Goal: Information Seeking & Learning: Learn about a topic

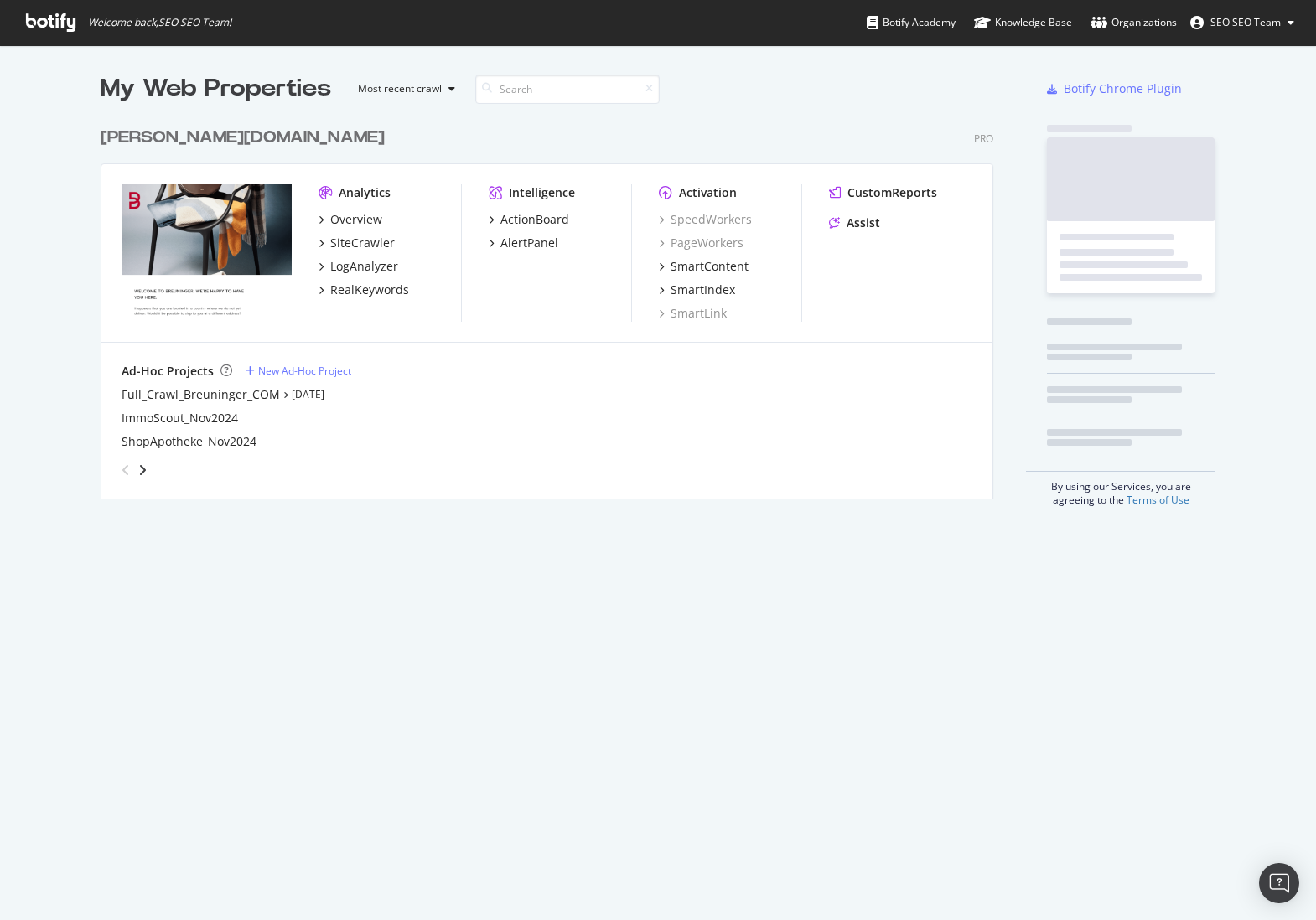
scroll to position [382, 894]
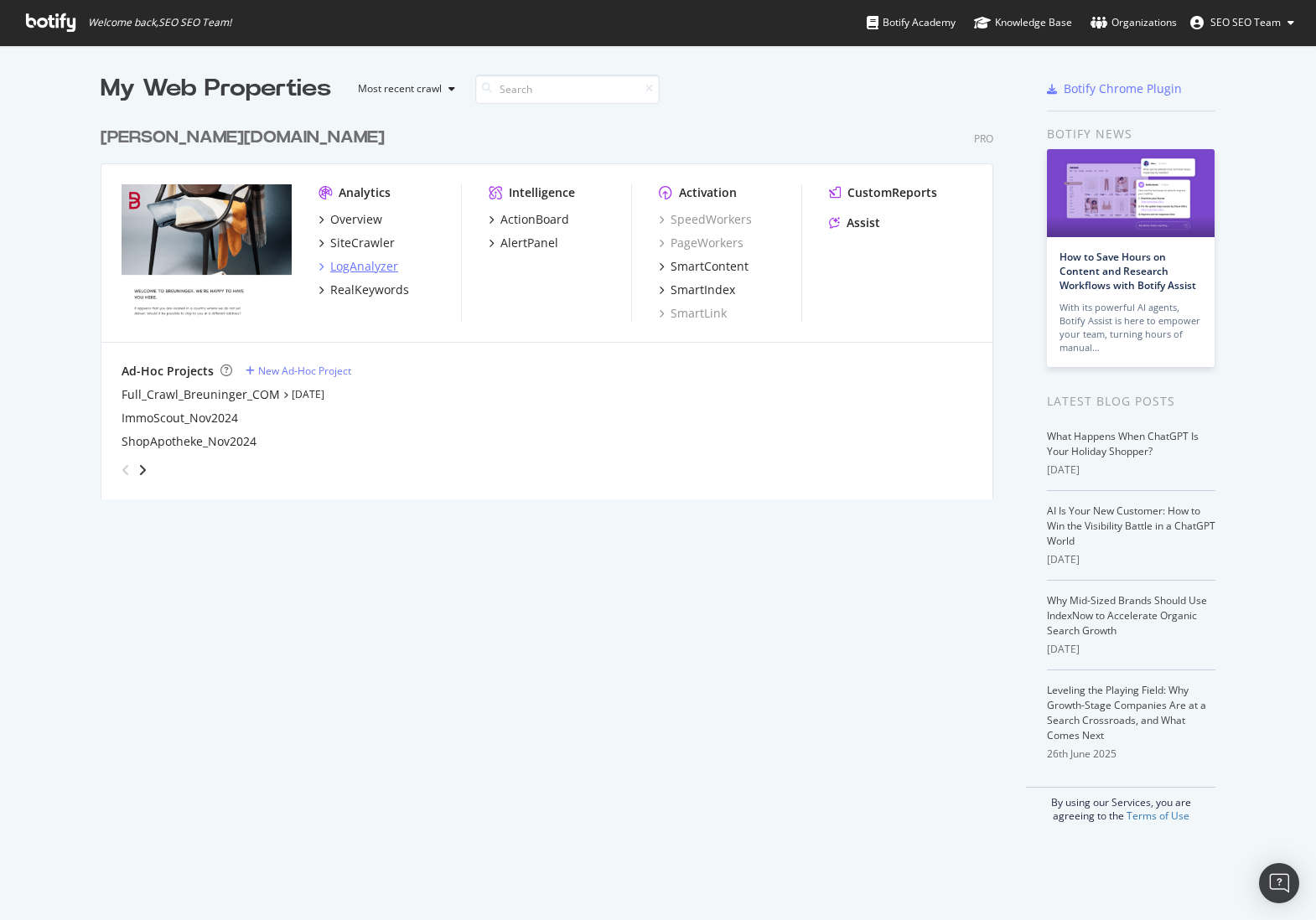
click at [359, 267] on div "LogAnalyzer" at bounding box center [364, 266] width 68 height 17
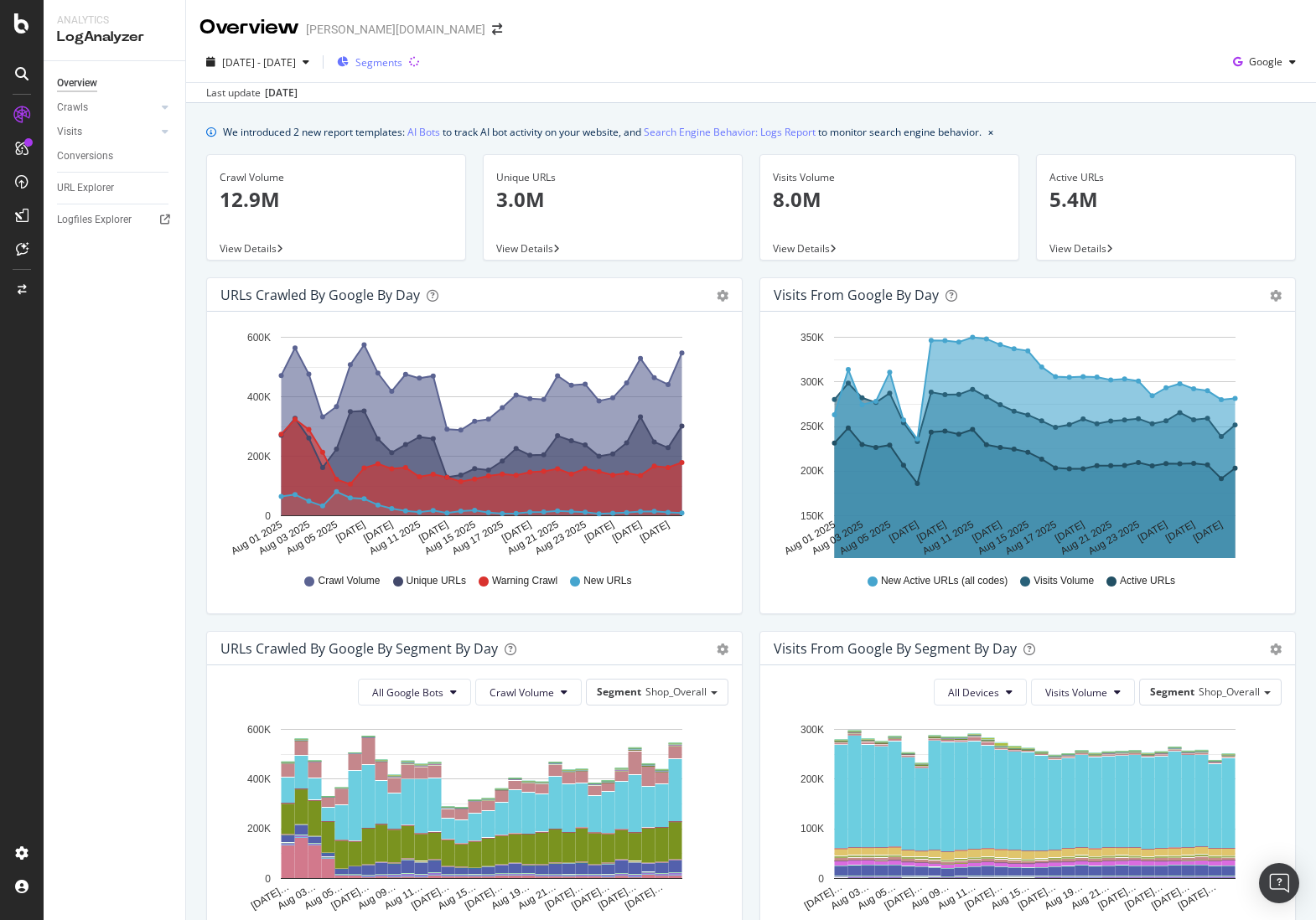
click at [403, 65] on span "Segments" at bounding box center [379, 62] width 47 height 14
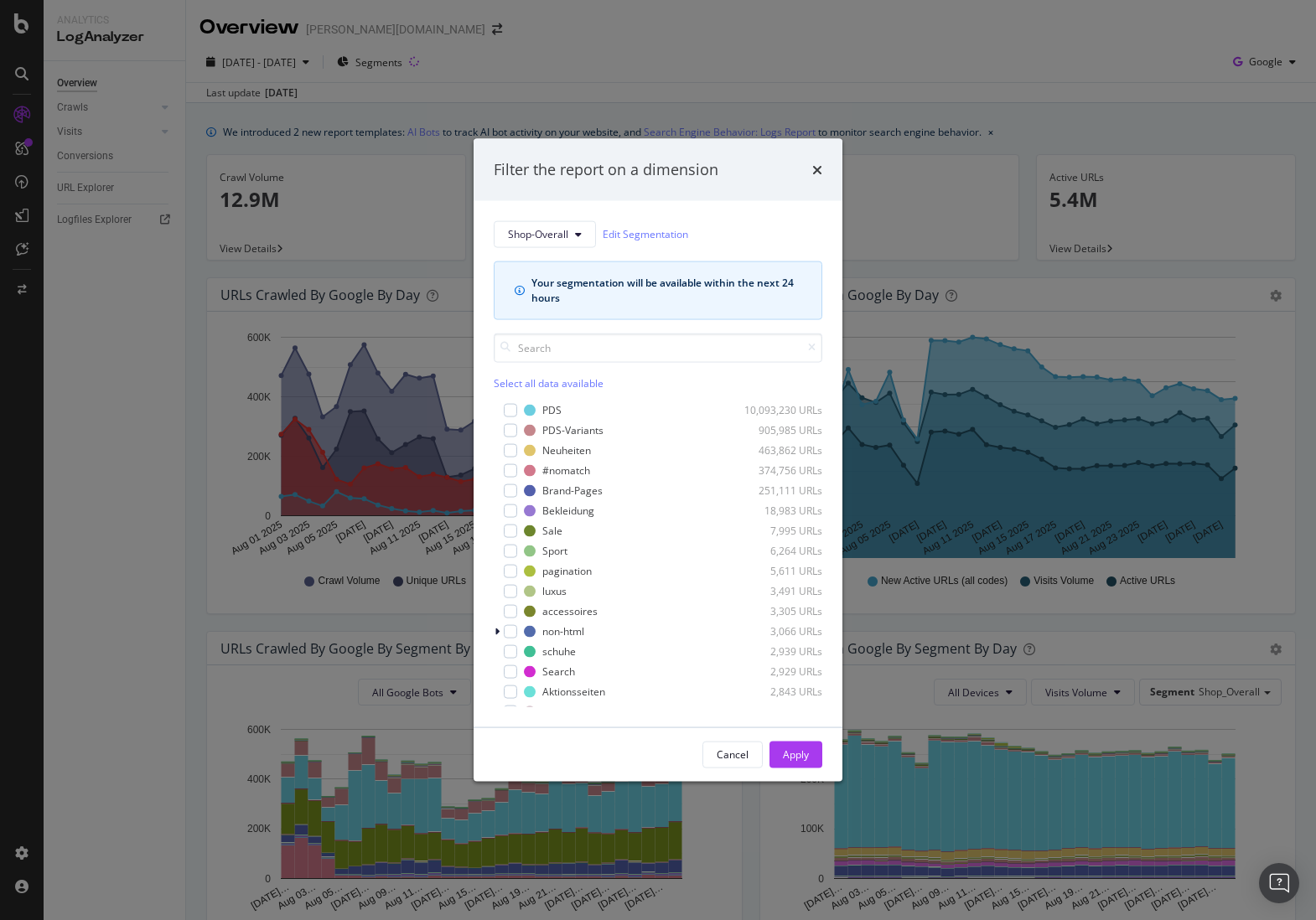
click at [632, 61] on div "Filter the report on a dimension Shop-Overall Edit Segmentation Your segmentati…" at bounding box center [658, 460] width 1316 height 920
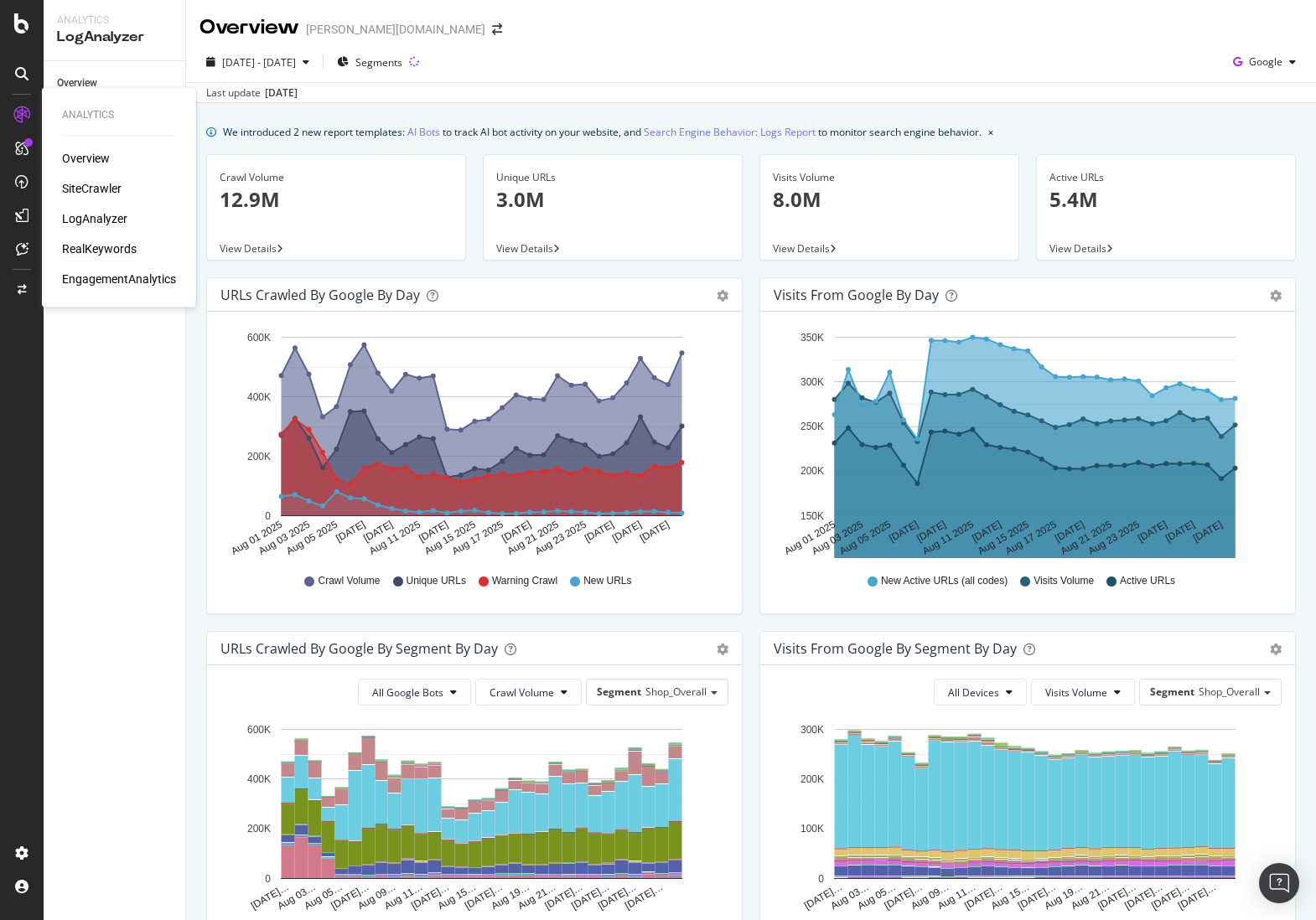
click at [97, 248] on div "RealKeywords" at bounding box center [99, 248] width 74 height 17
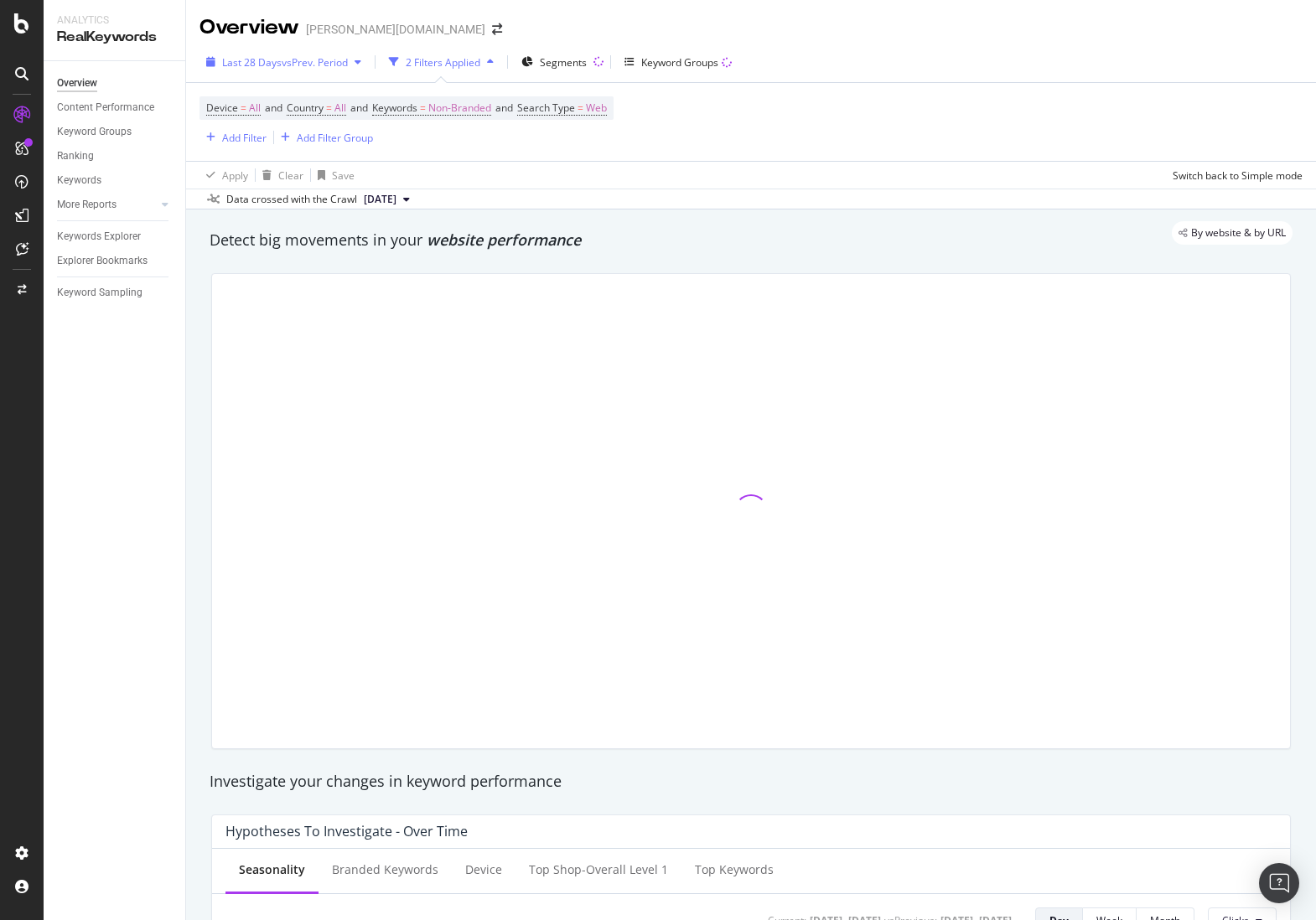
click at [295, 72] on div "Last 28 Days vs Prev. Period" at bounding box center [283, 62] width 169 height 25
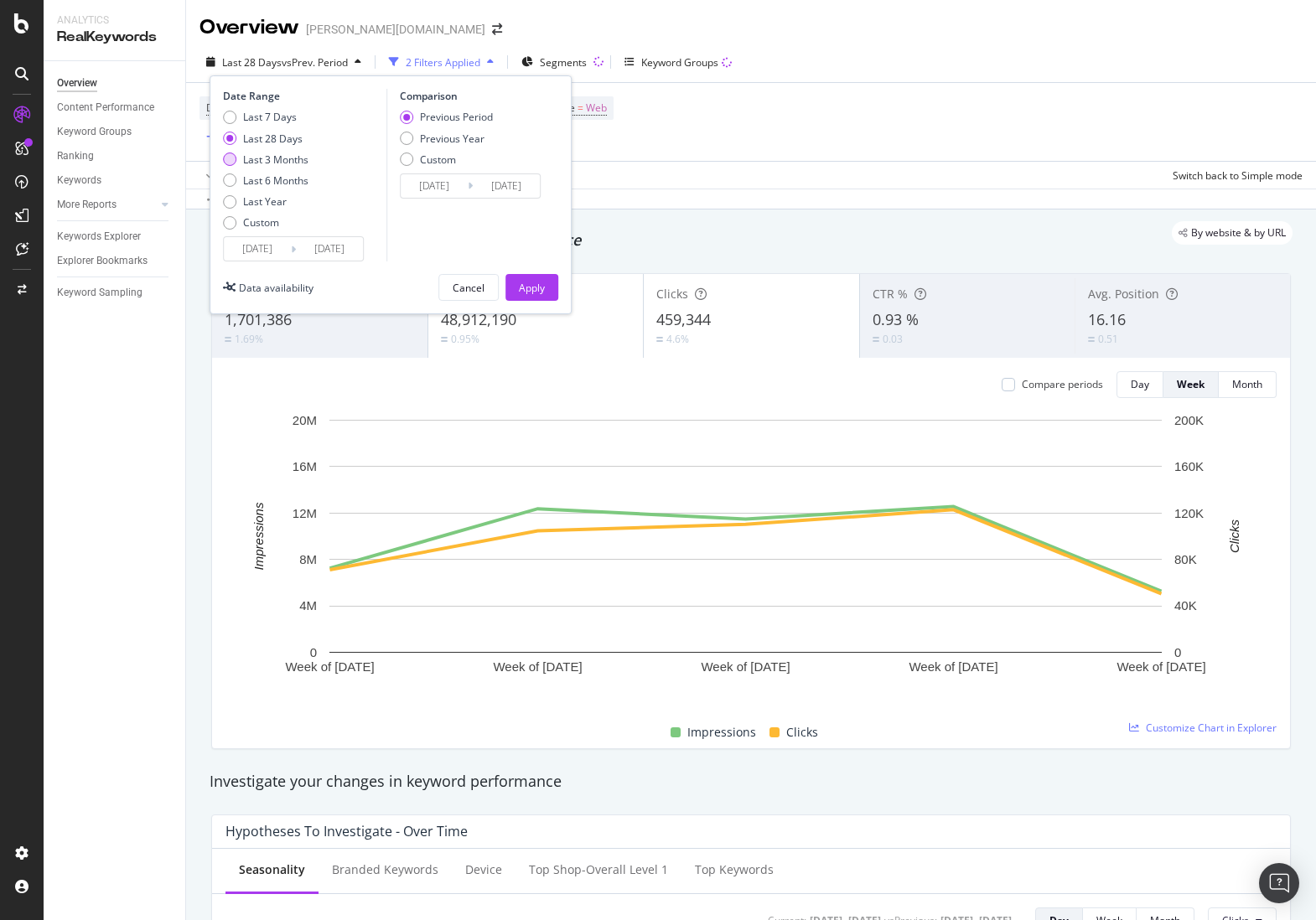
click at [265, 164] on div "Last 3 Months" at bounding box center [275, 160] width 65 height 14
type input "[DATE]"
click at [430, 135] on div "Previous Year" at bounding box center [452, 139] width 65 height 14
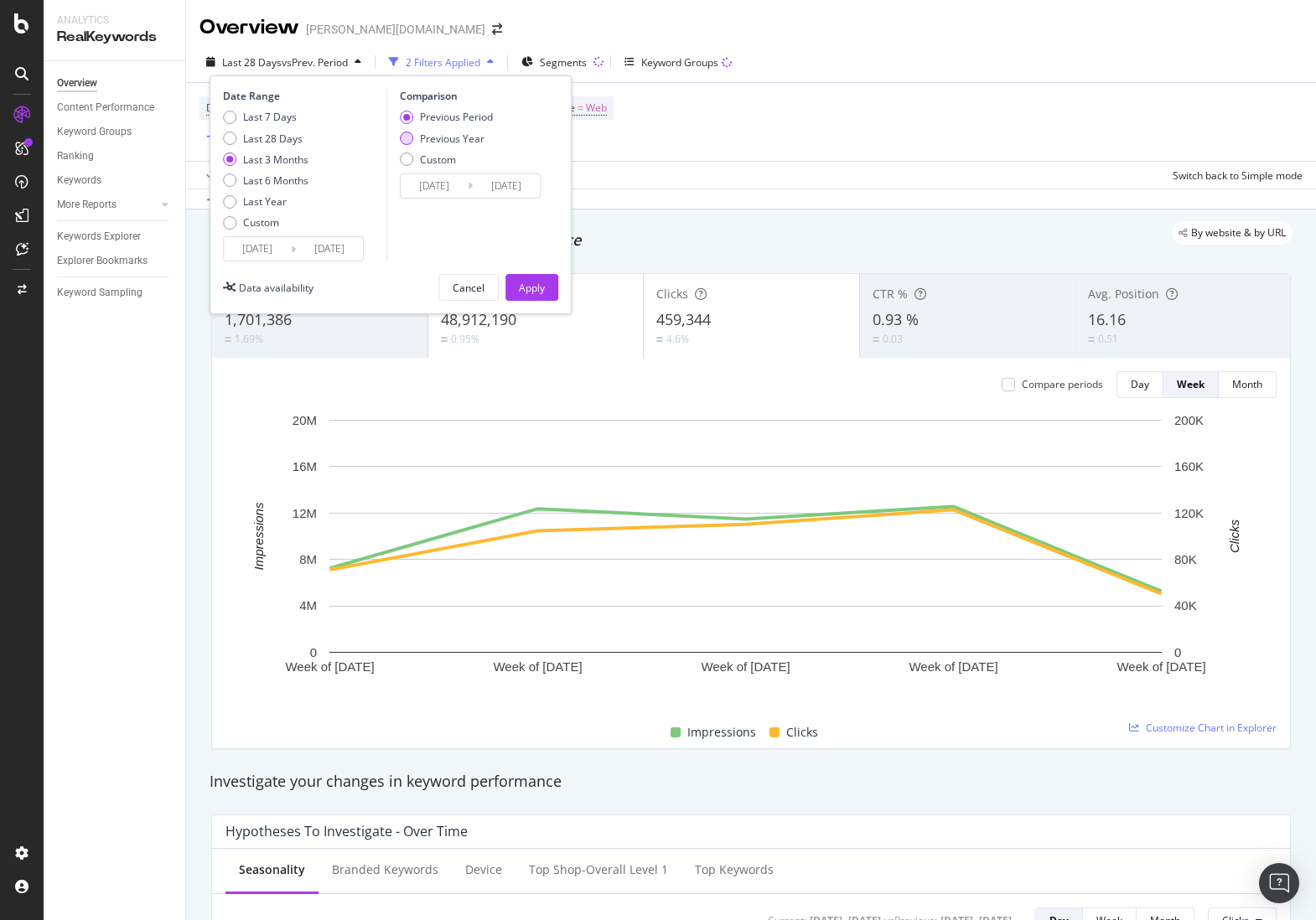
type input "[DATE]"
drag, startPoint x: 531, startPoint y: 287, endPoint x: 116, endPoint y: 264, distance: 415.6
click at [531, 286] on div "Apply" at bounding box center [532, 287] width 26 height 14
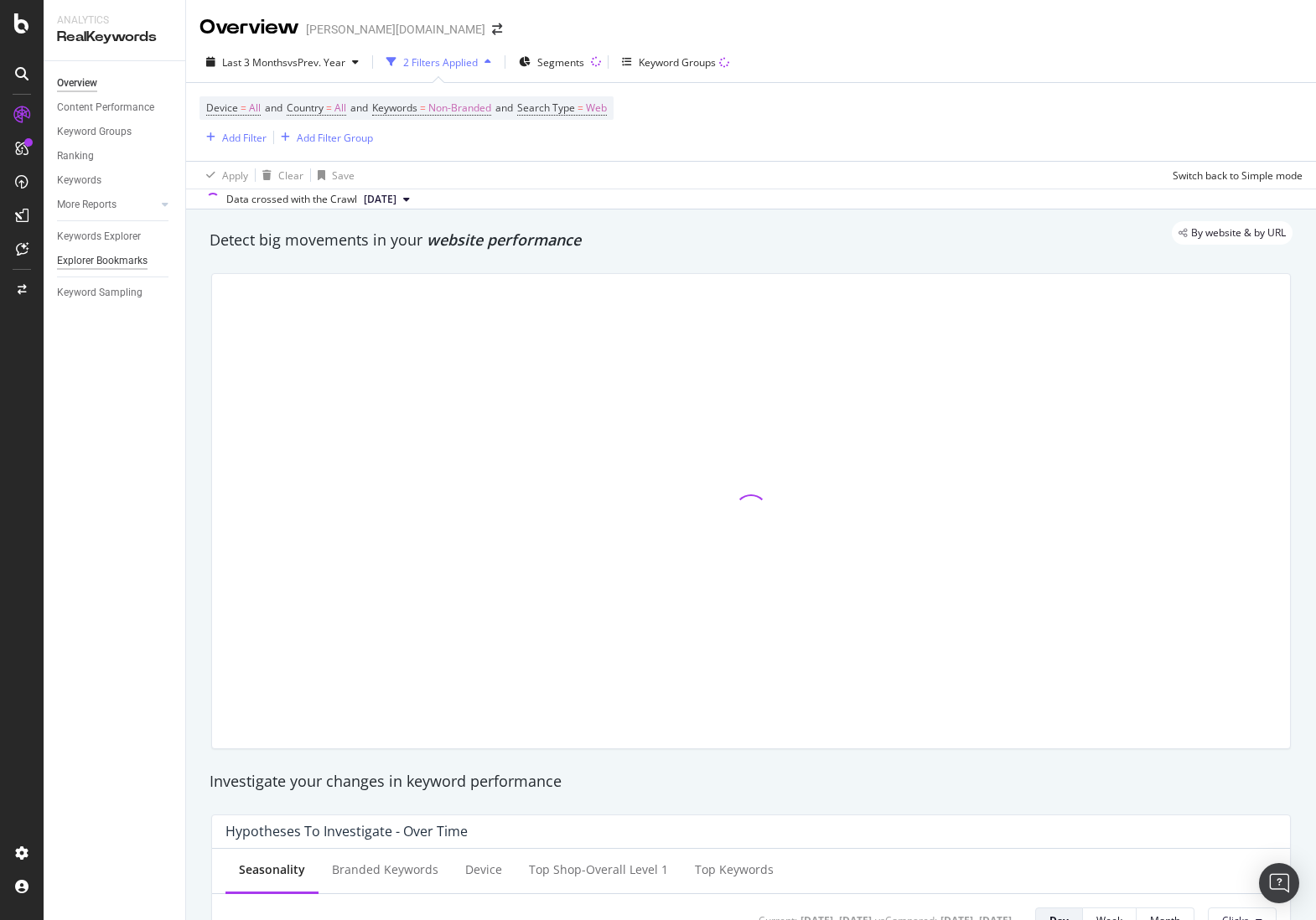
click at [116, 263] on div "Explorer Bookmarks" at bounding box center [102, 261] width 91 height 17
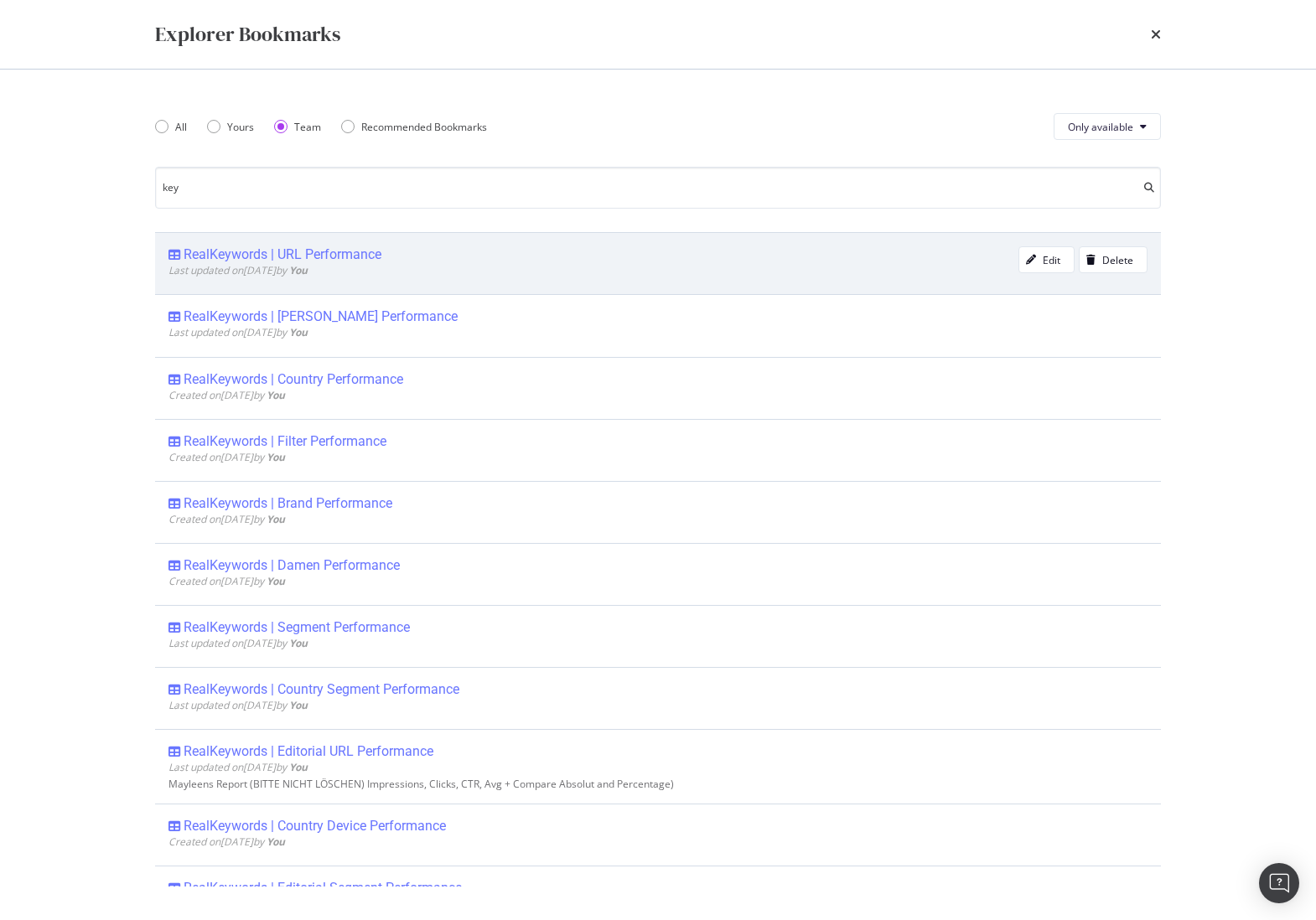
type input "key"
click at [246, 253] on div "RealKeywords | URL Performance" at bounding box center [282, 254] width 197 height 17
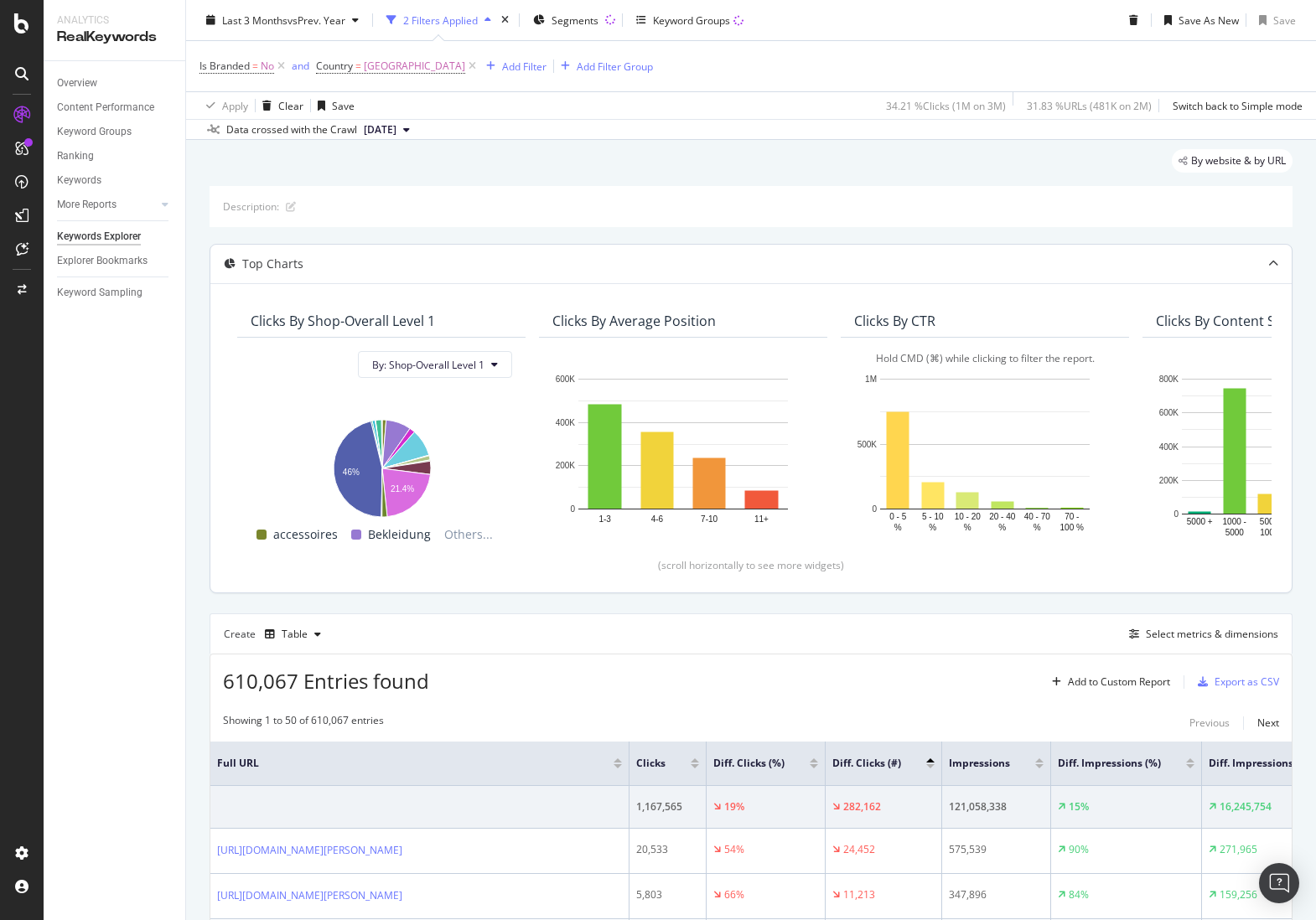
scroll to position [35, 0]
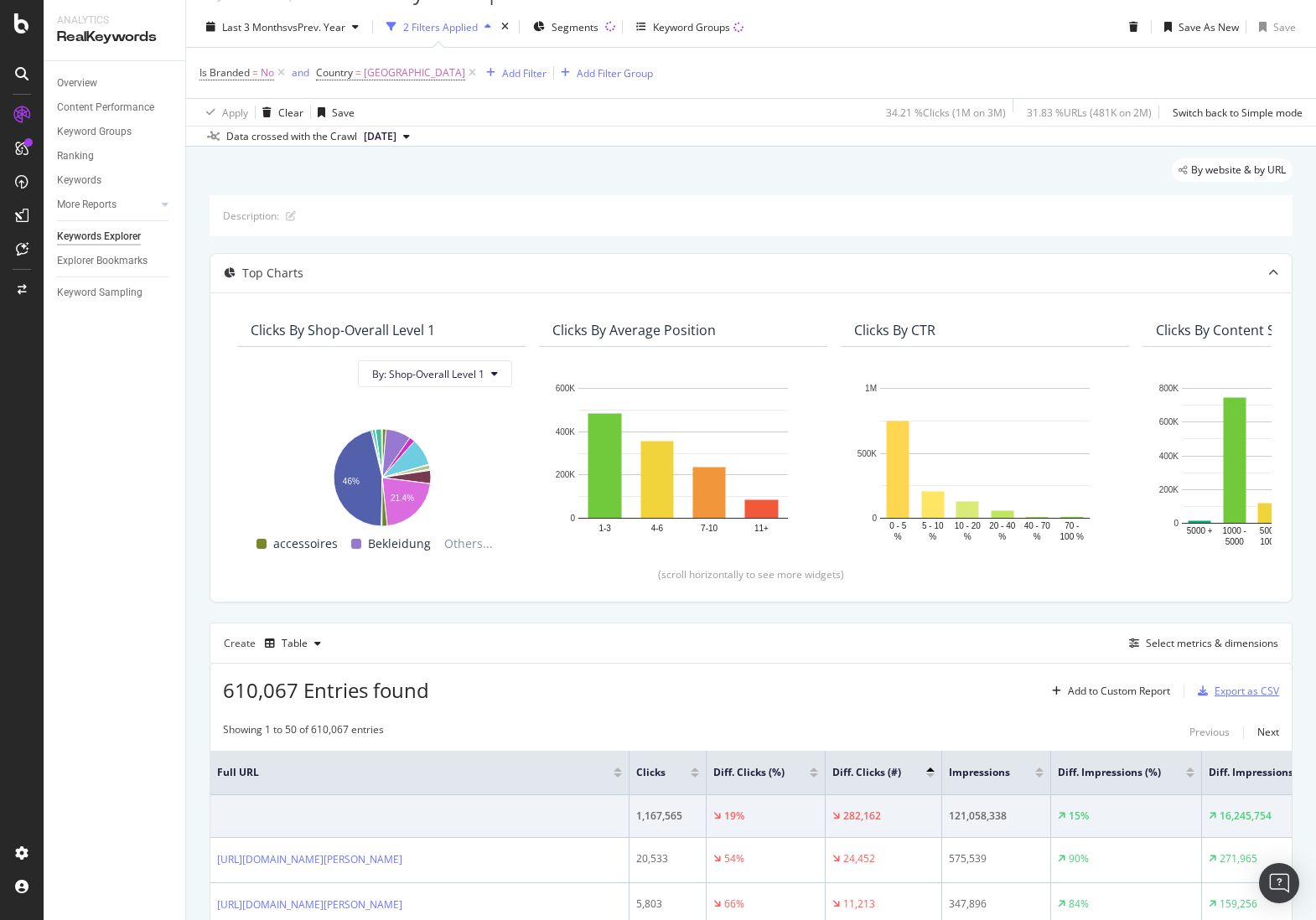
click at [1219, 691] on div "Export as CSV" at bounding box center [1246, 690] width 65 height 14
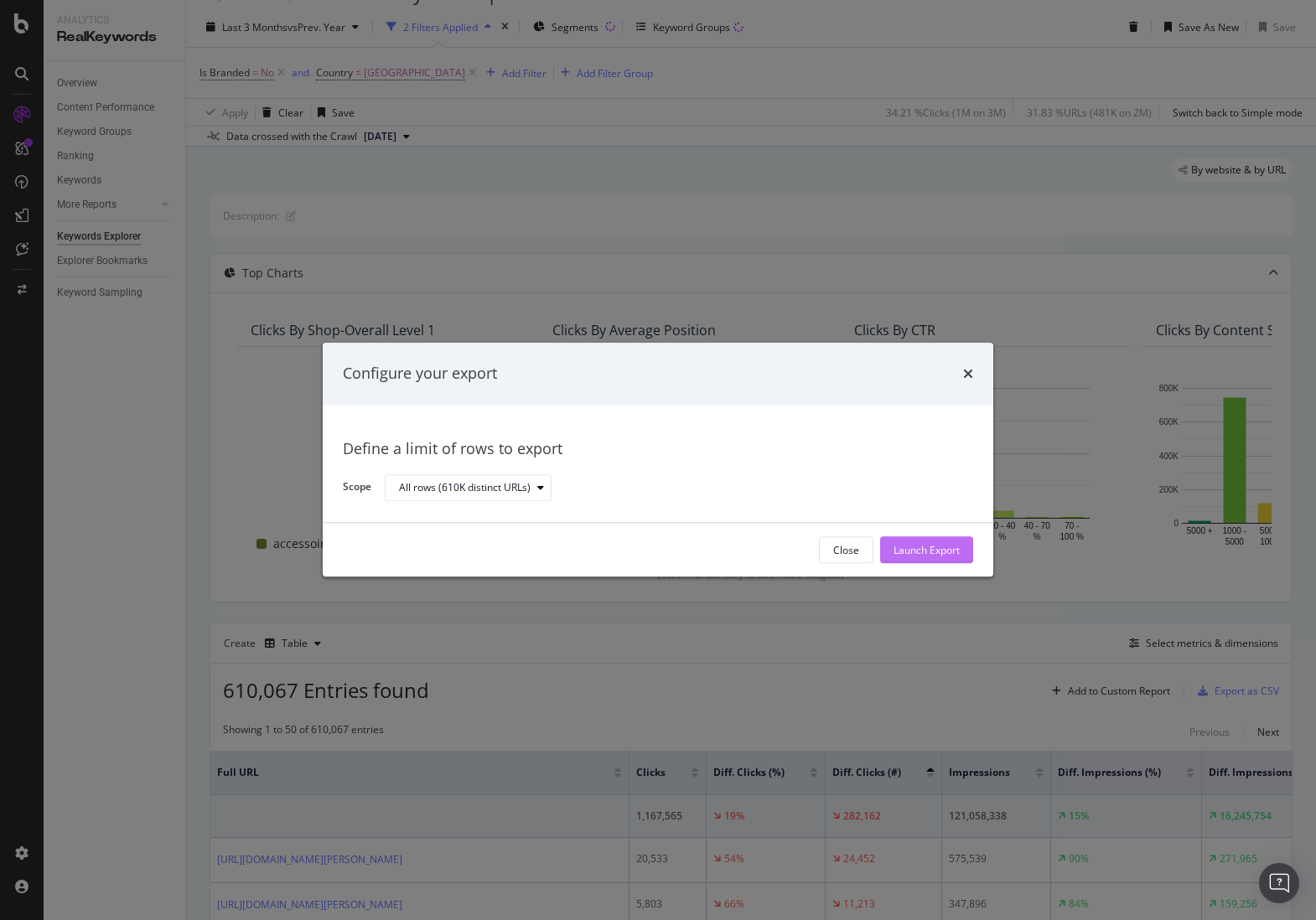
click at [930, 544] on div "Launch Export" at bounding box center [927, 550] width 66 height 14
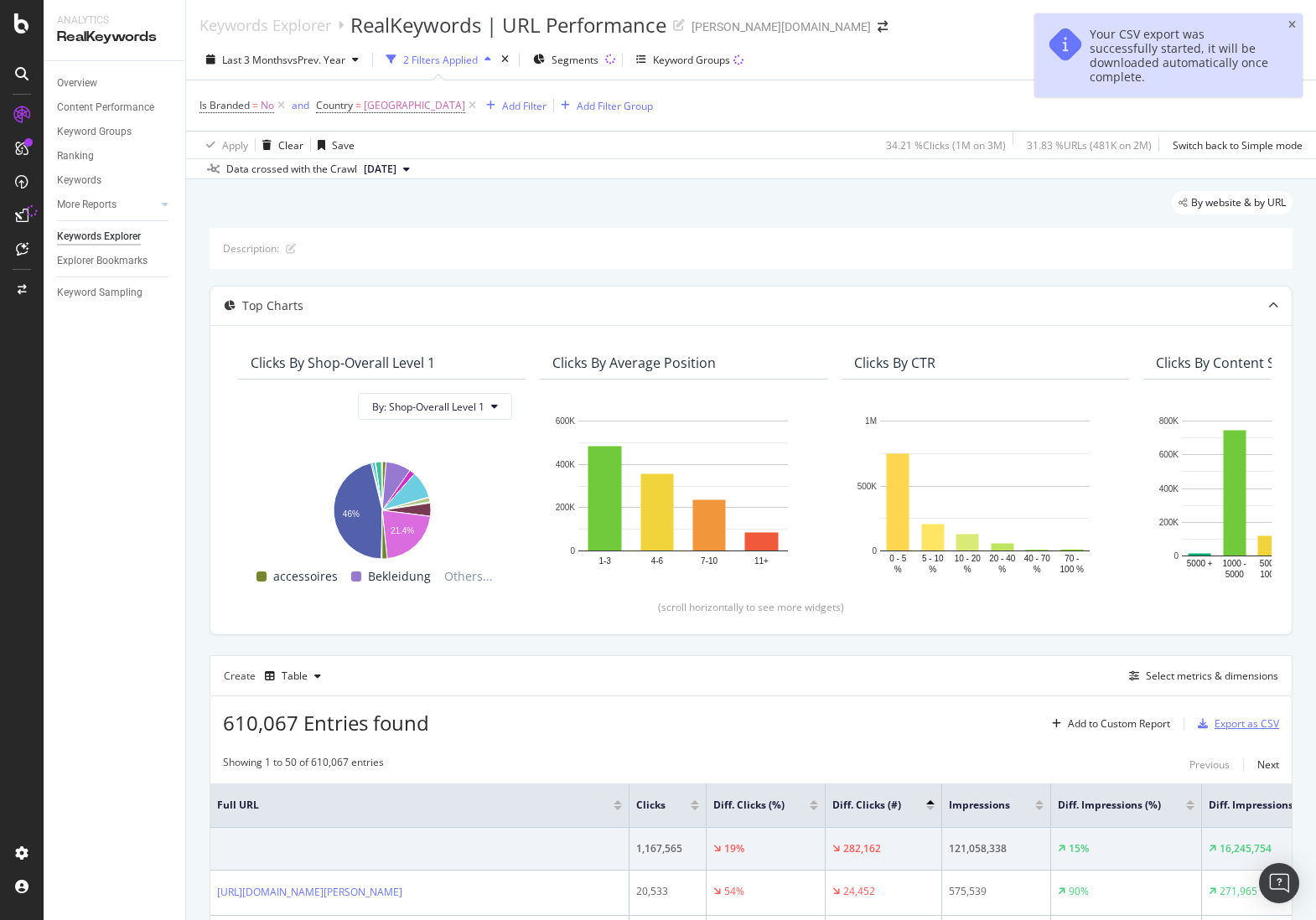
scroll to position [0, 0]
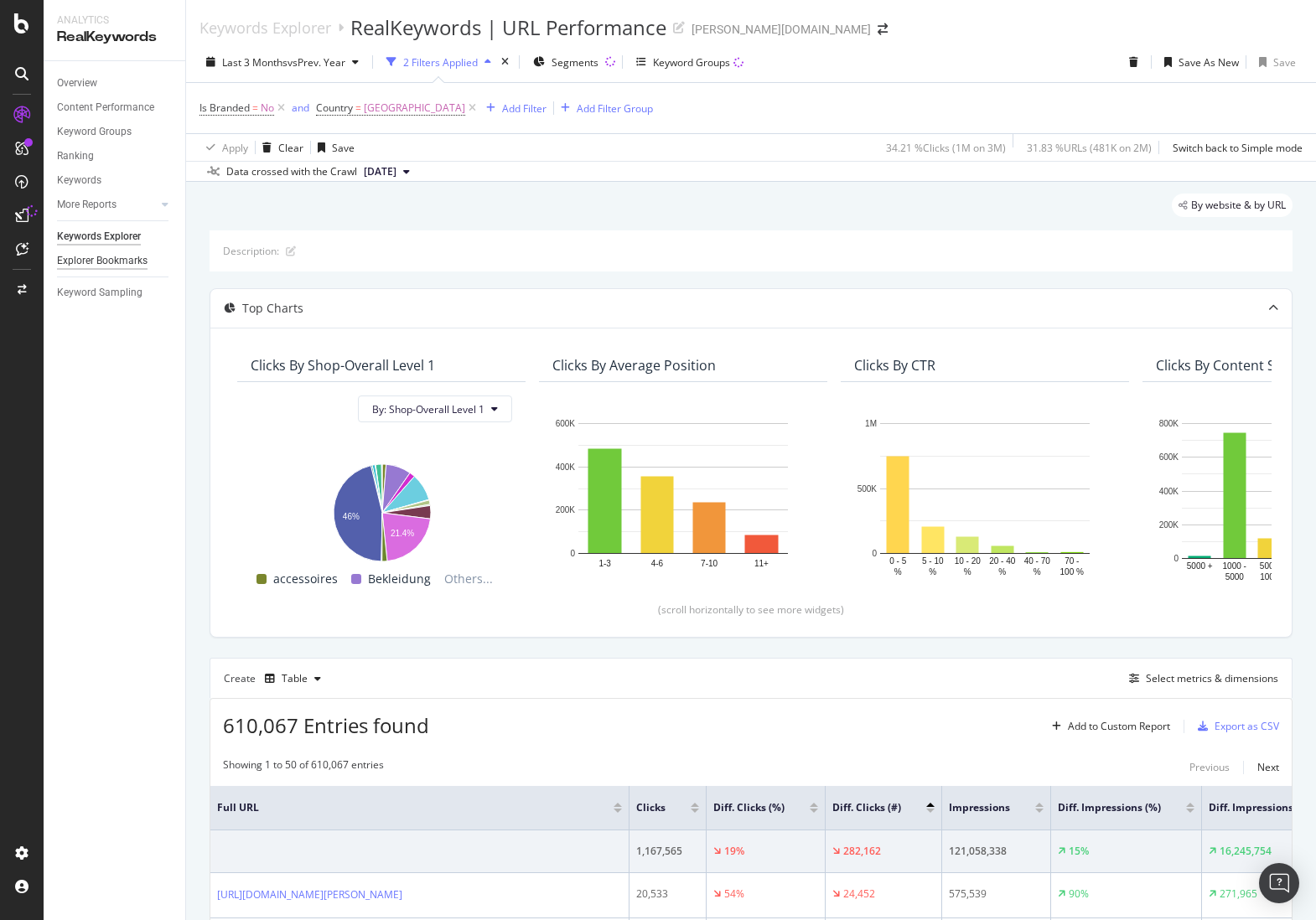
click at [121, 259] on div "Explorer Bookmarks" at bounding box center [102, 261] width 91 height 17
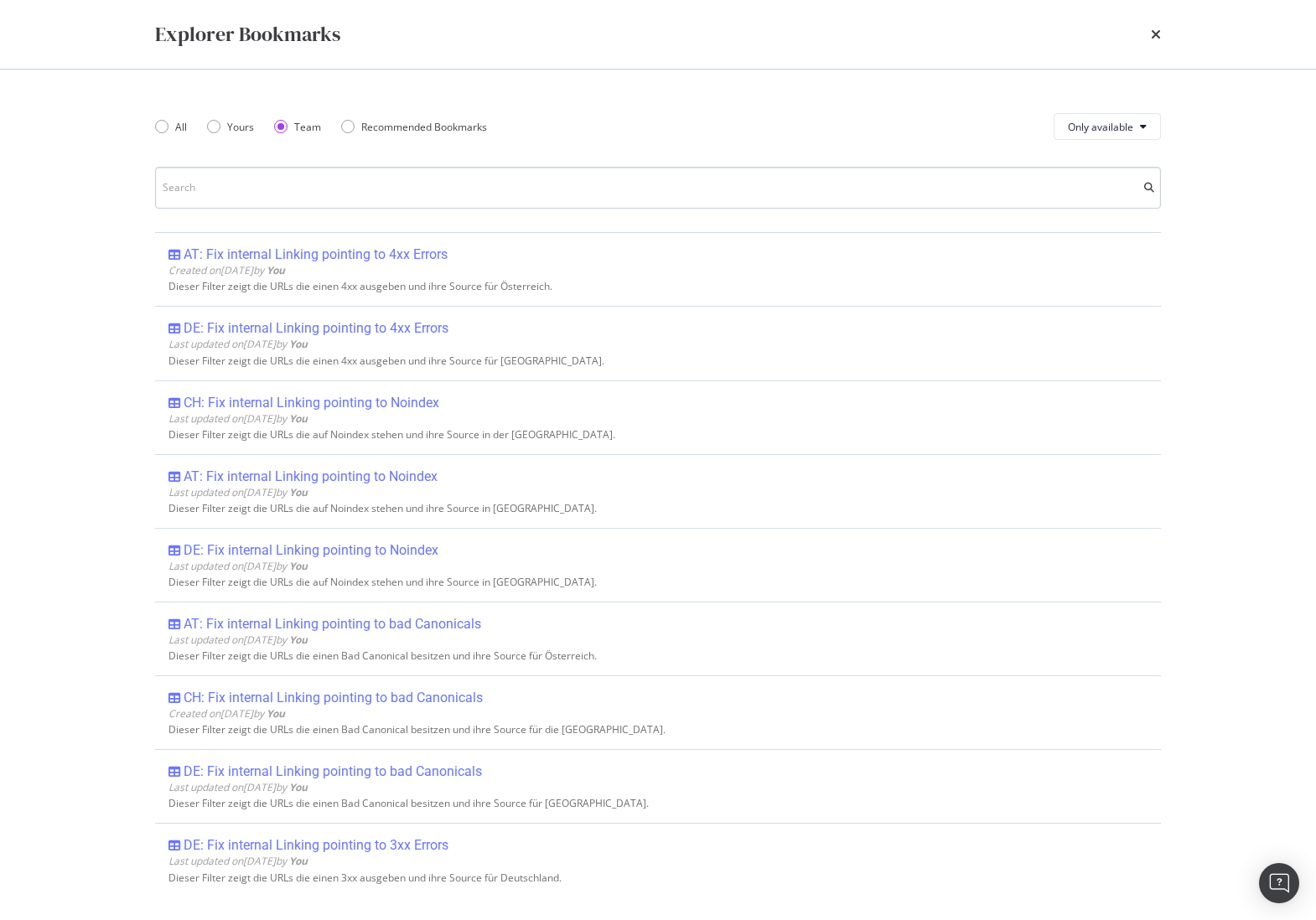
click at [396, 198] on input "modal" at bounding box center [658, 188] width 1006 height 42
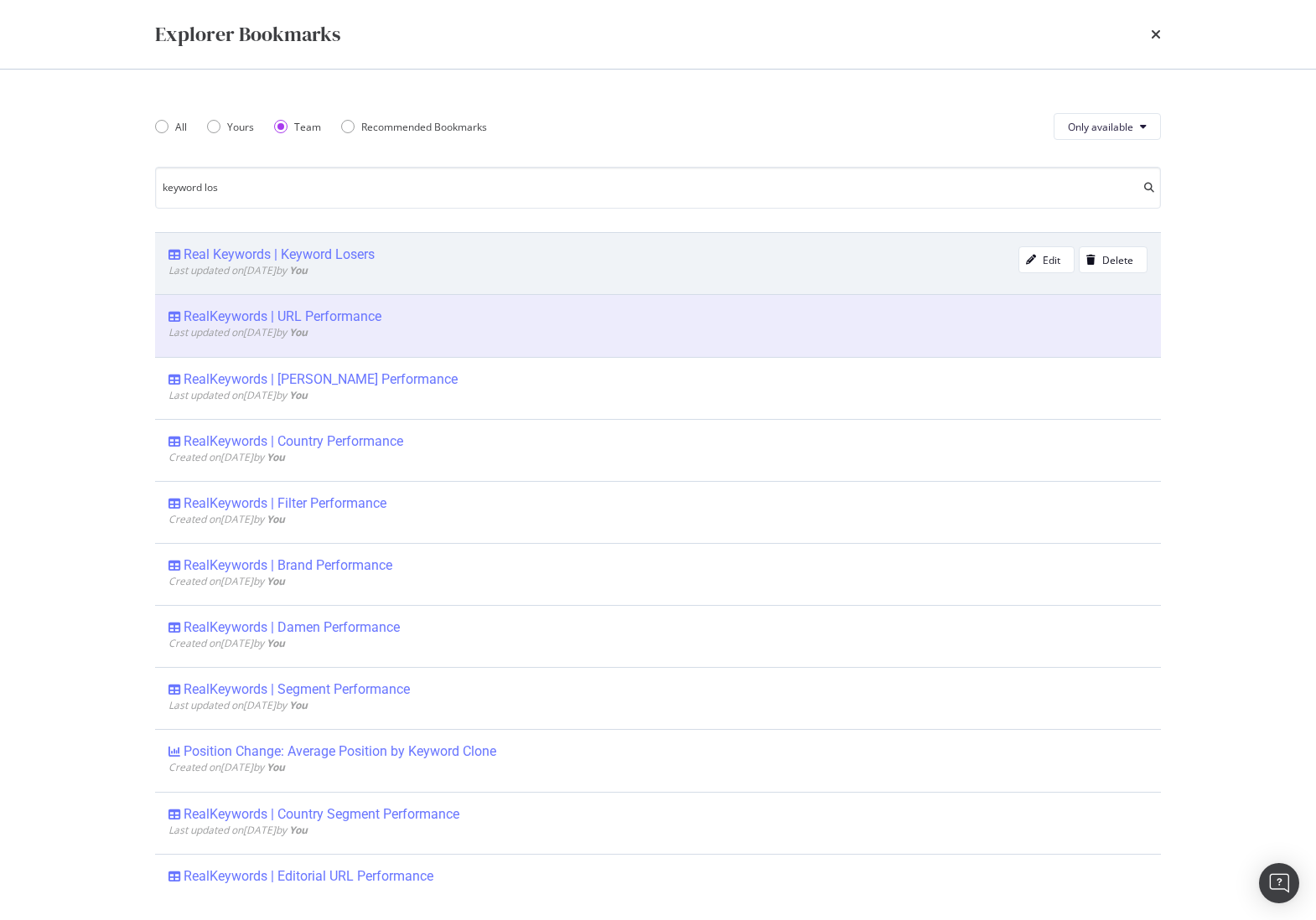
type input "keyword los"
click at [288, 258] on div "Real Keywords | Keyword Losers" at bounding box center [279, 254] width 191 height 17
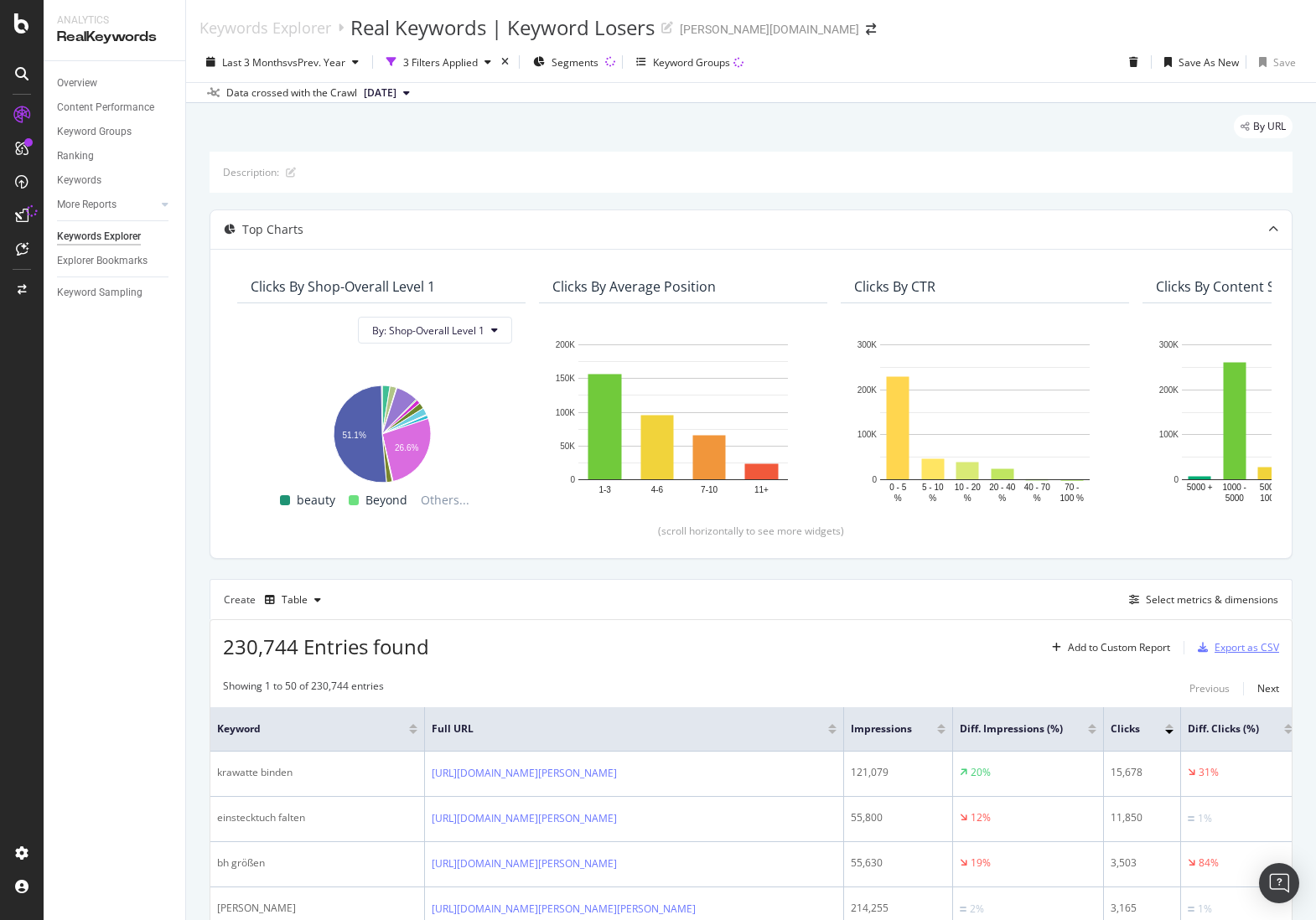
click at [1249, 649] on div "Export as CSV" at bounding box center [1246, 647] width 65 height 14
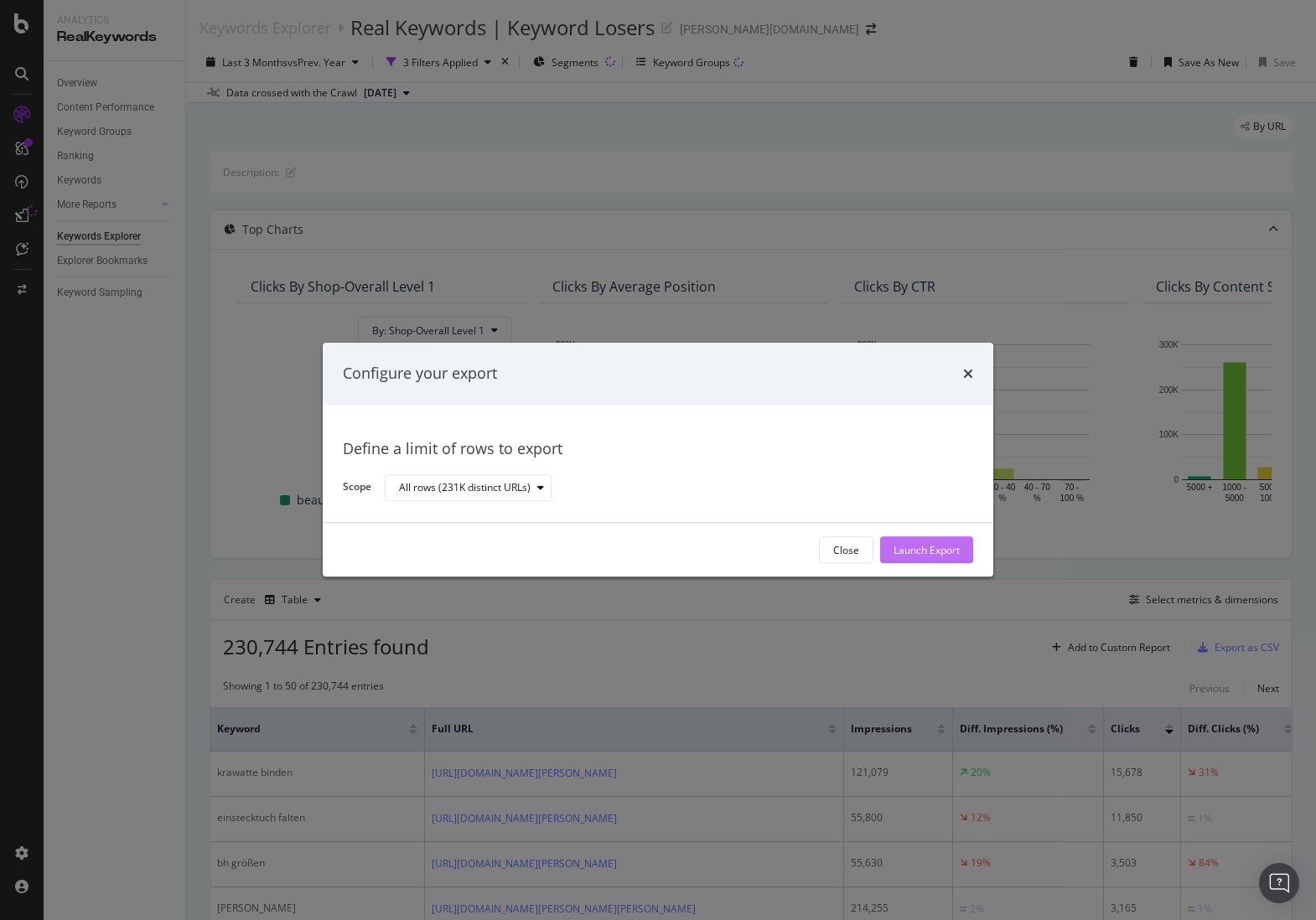
click at [932, 556] on div "Launch Export" at bounding box center [927, 550] width 66 height 14
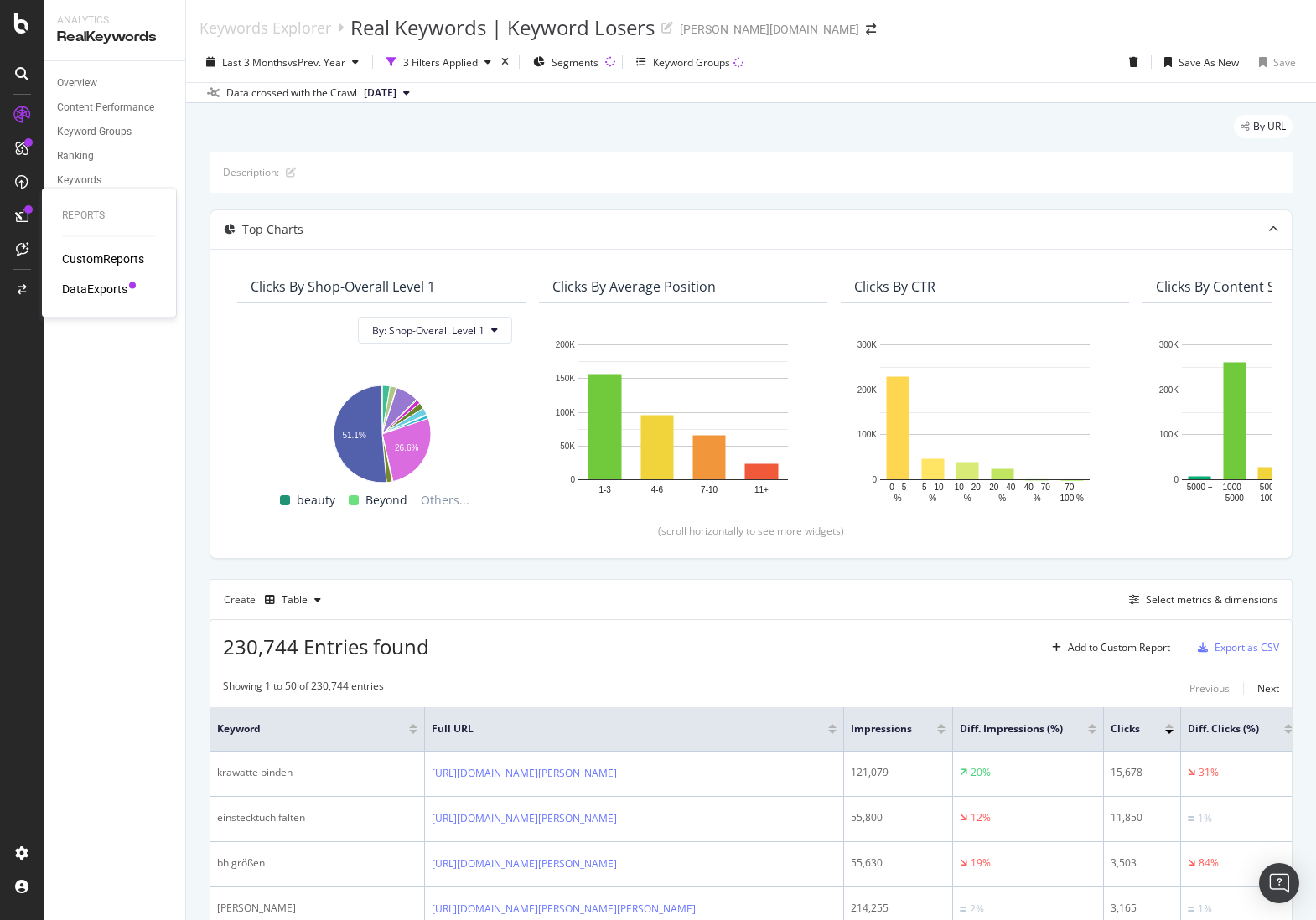
click at [102, 294] on div "DataExports" at bounding box center [94, 288] width 65 height 17
